Goal: Task Accomplishment & Management: Complete application form

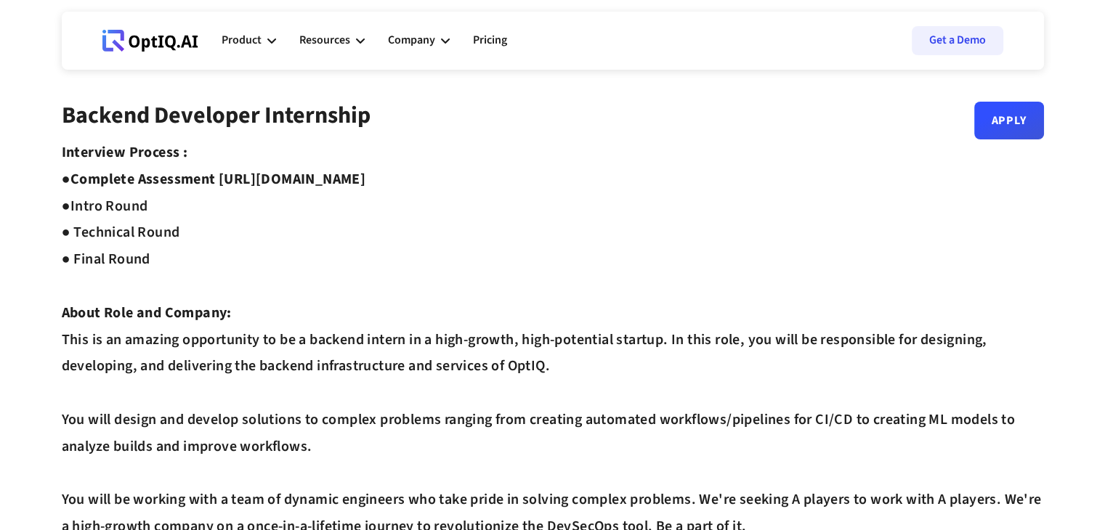
click at [366, 179] on strong "Complete Assessment https://equip.co/assessments/GNUQn/ ●" at bounding box center [214, 192] width 304 height 47
click at [1028, 111] on link "Apply" at bounding box center [1009, 115] width 70 height 38
drag, startPoint x: 224, startPoint y: 179, endPoint x: 492, endPoint y: 184, distance: 268.1
copy strong "https://equip.co/assessments/GNUQn/"
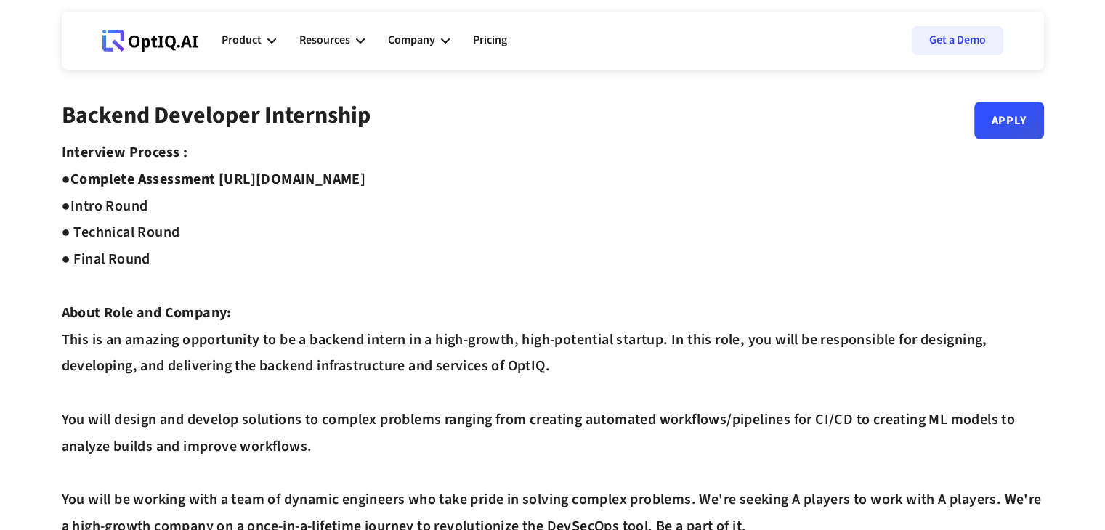
click at [540, 129] on div "Backend Developer Internship Apply" at bounding box center [553, 121] width 982 height 38
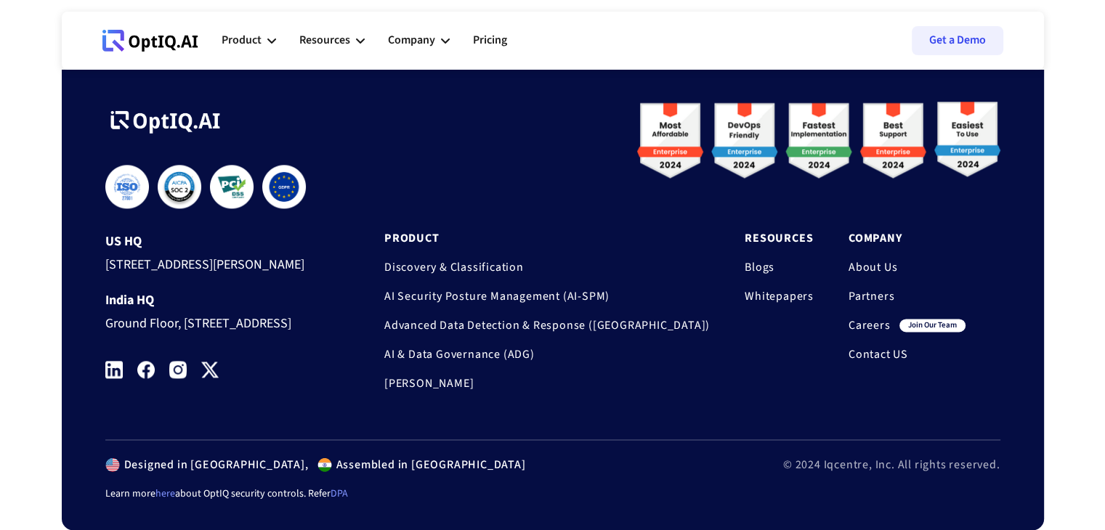
scroll to position [1853, 0]
click at [872, 318] on link "Careers" at bounding box center [870, 325] width 42 height 15
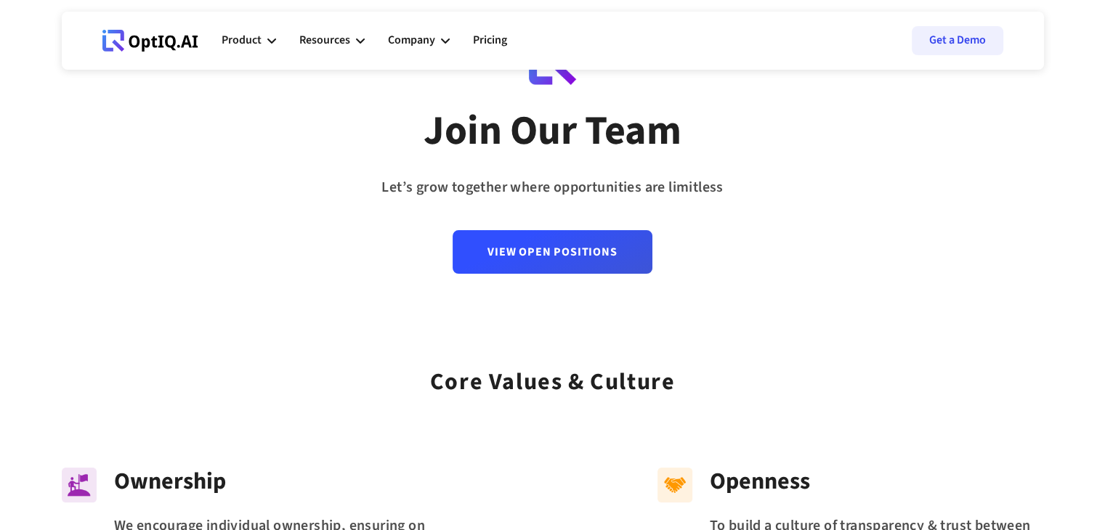
scroll to position [80, 0]
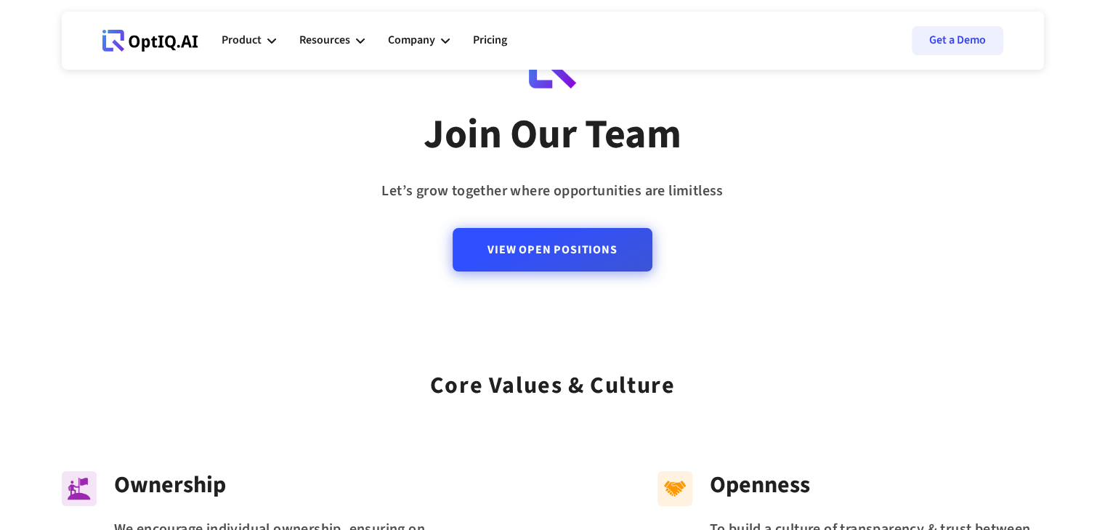
click at [492, 249] on link "View Open Positions" at bounding box center [552, 250] width 199 height 44
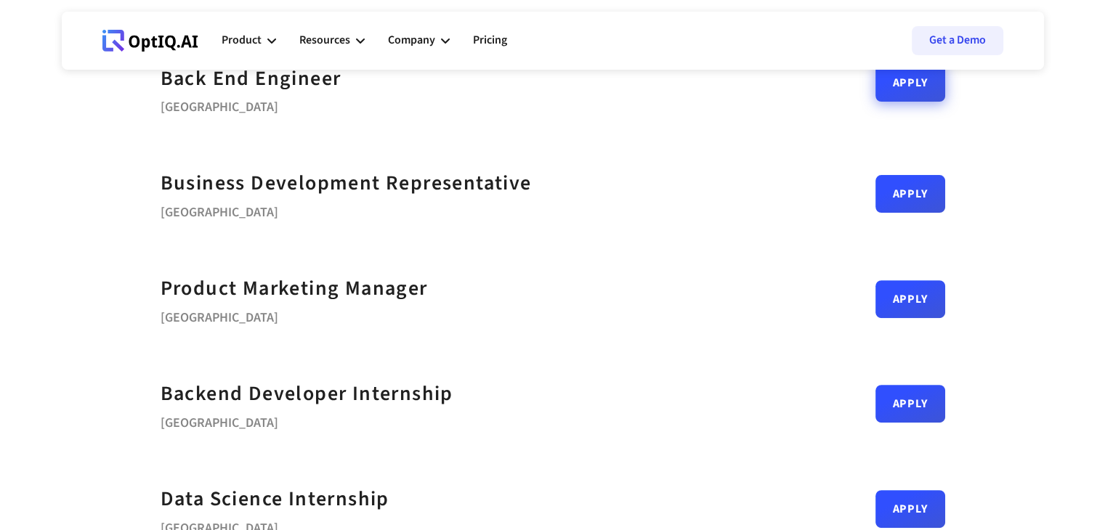
scroll to position [536, 0]
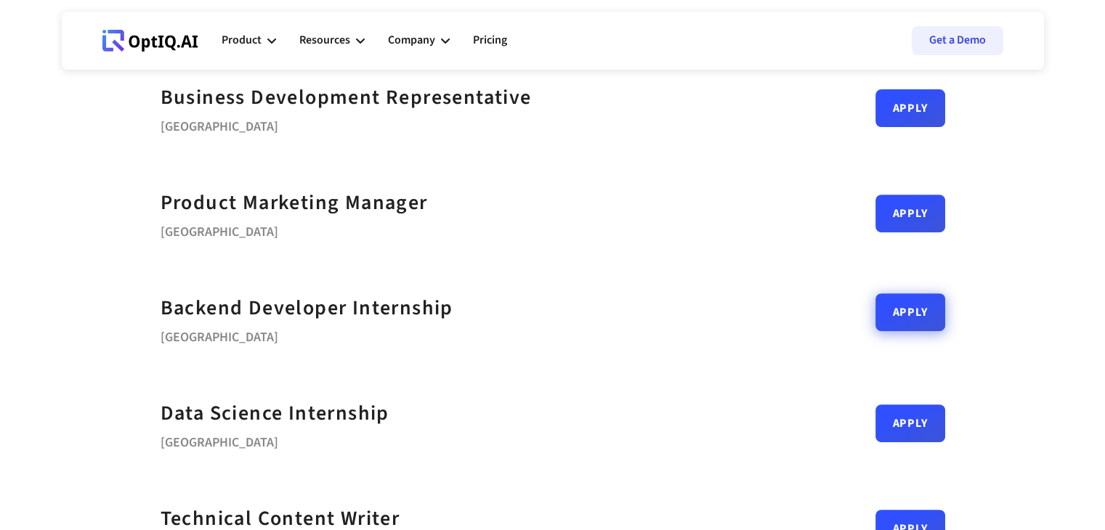
click at [921, 315] on link "Apply" at bounding box center [910, 312] width 70 height 38
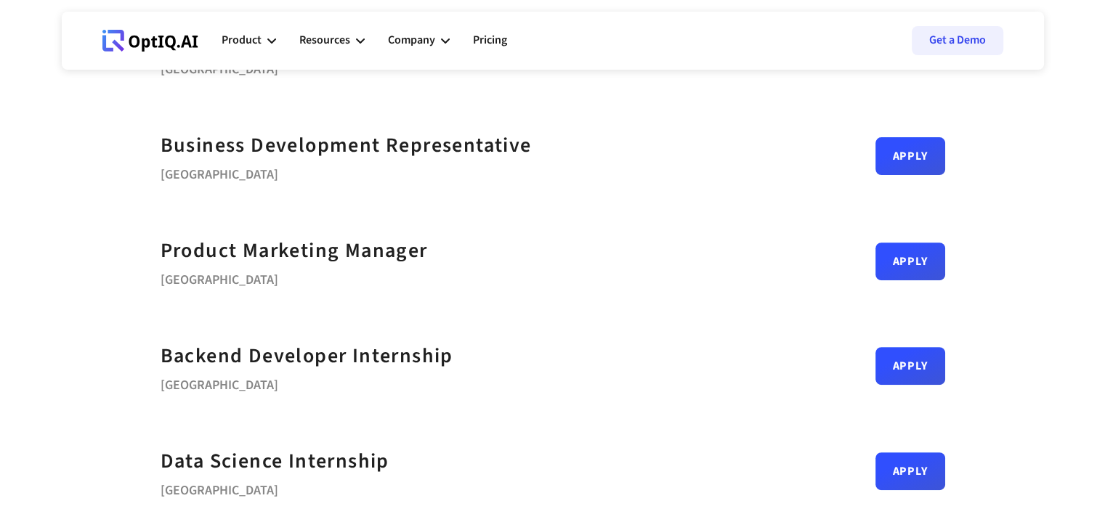
scroll to position [487, 0]
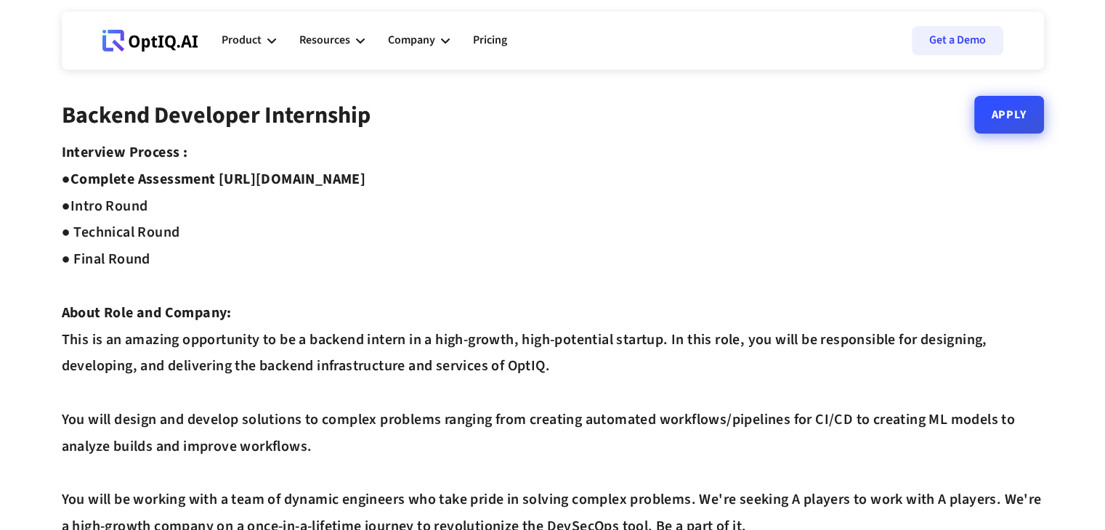
click at [1000, 122] on link "Apply" at bounding box center [1009, 115] width 70 height 38
